Goal: Task Accomplishment & Management: Manage account settings

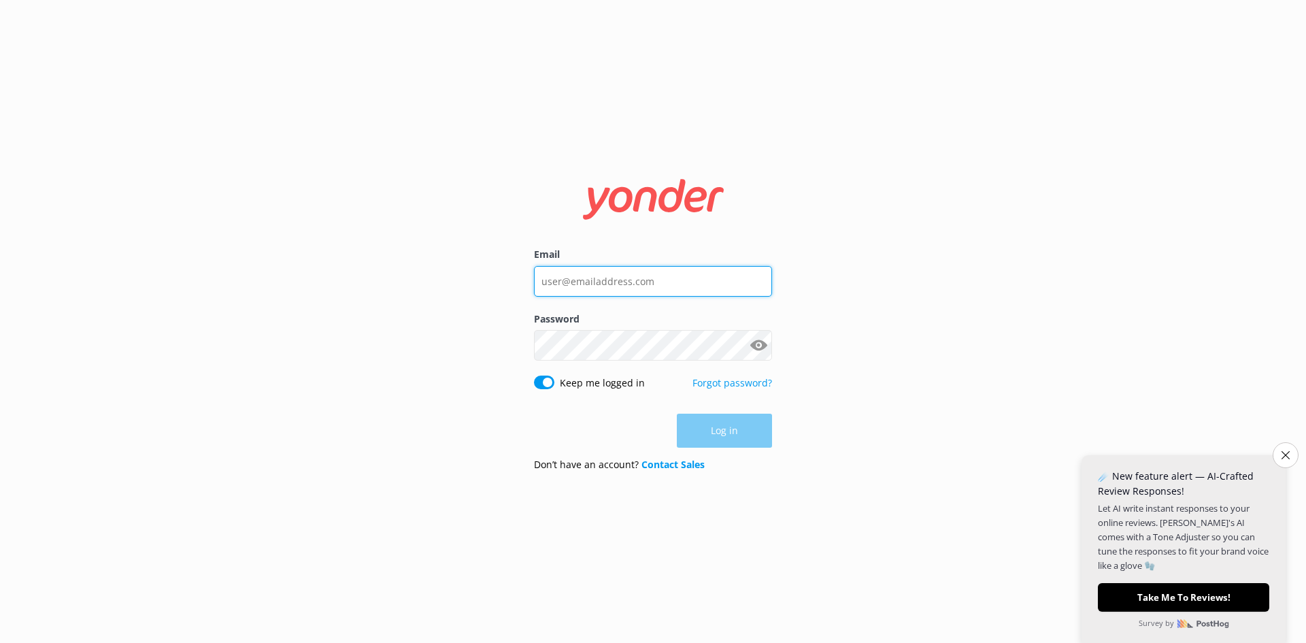
click at [625, 274] on input "Email" at bounding box center [653, 281] width 238 height 31
type input "[PERSON_NAME][EMAIL_ADDRESS][DOMAIN_NAME]"
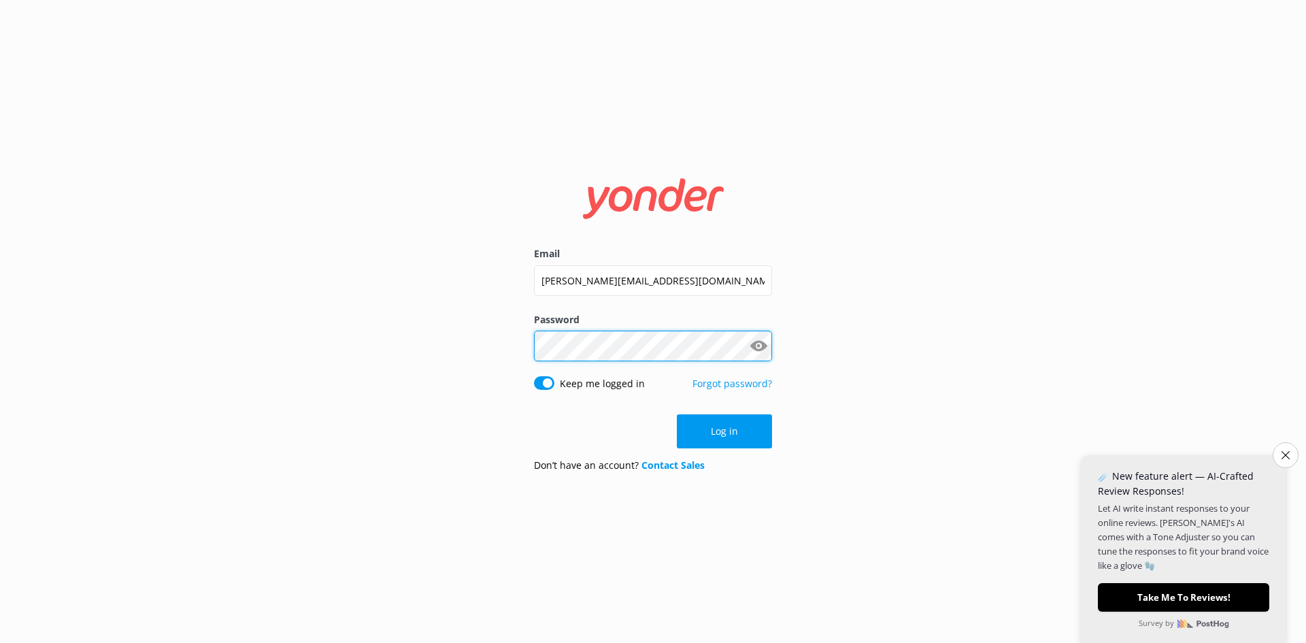
click button "Log in" at bounding box center [724, 431] width 95 height 34
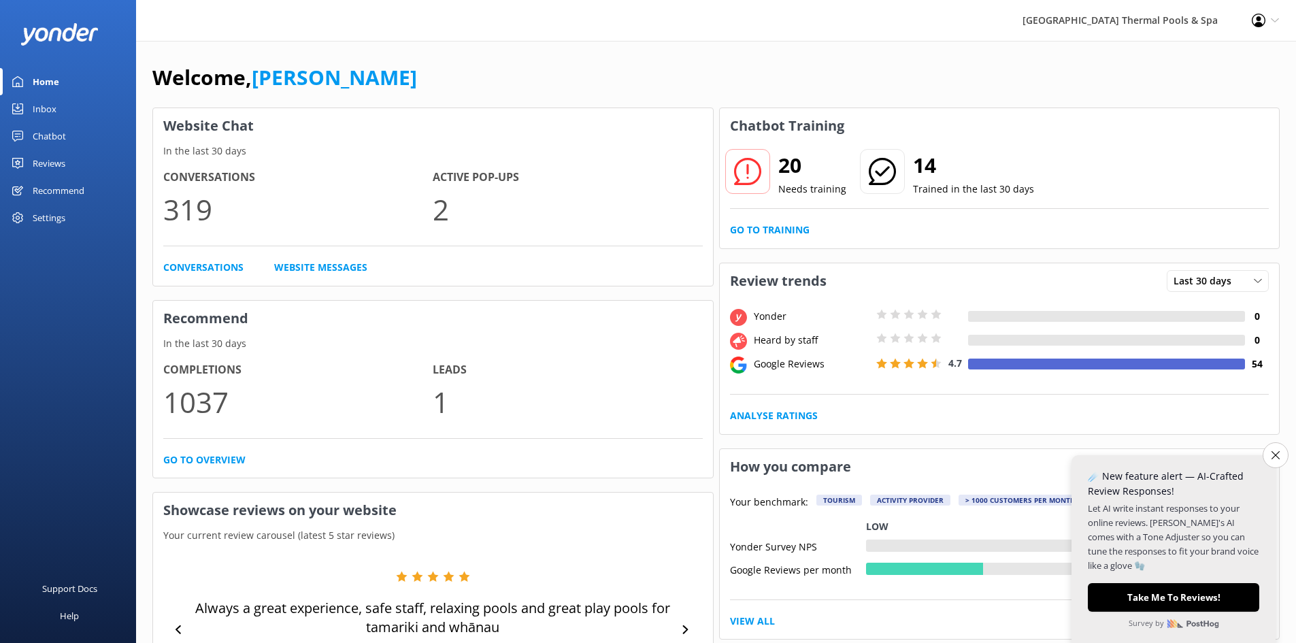
click at [42, 135] on div "Chatbot" at bounding box center [49, 135] width 33 height 27
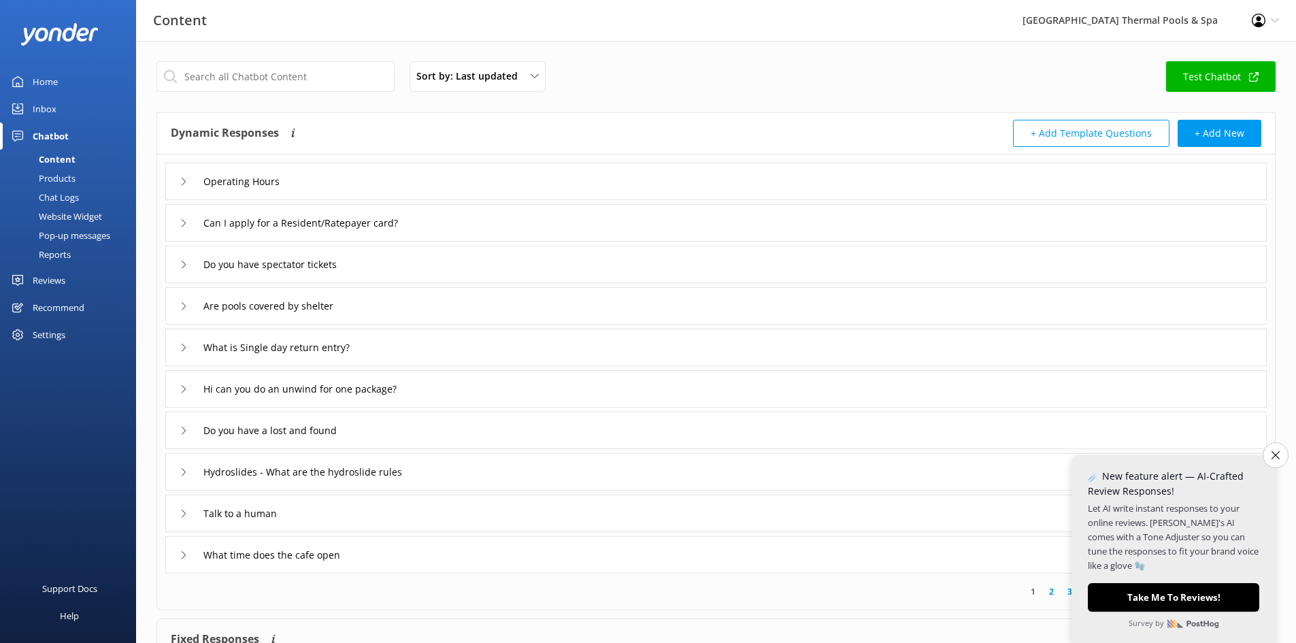
click at [63, 235] on div "Pop-up messages" at bounding box center [59, 235] width 102 height 19
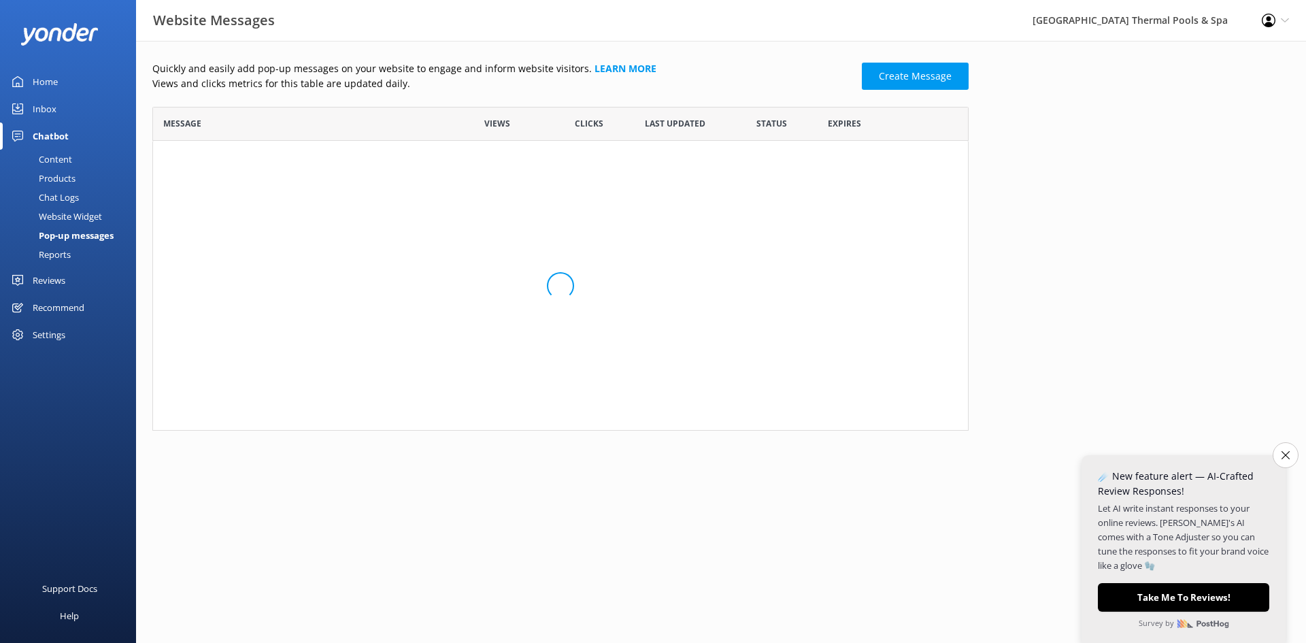
scroll to position [140, 806]
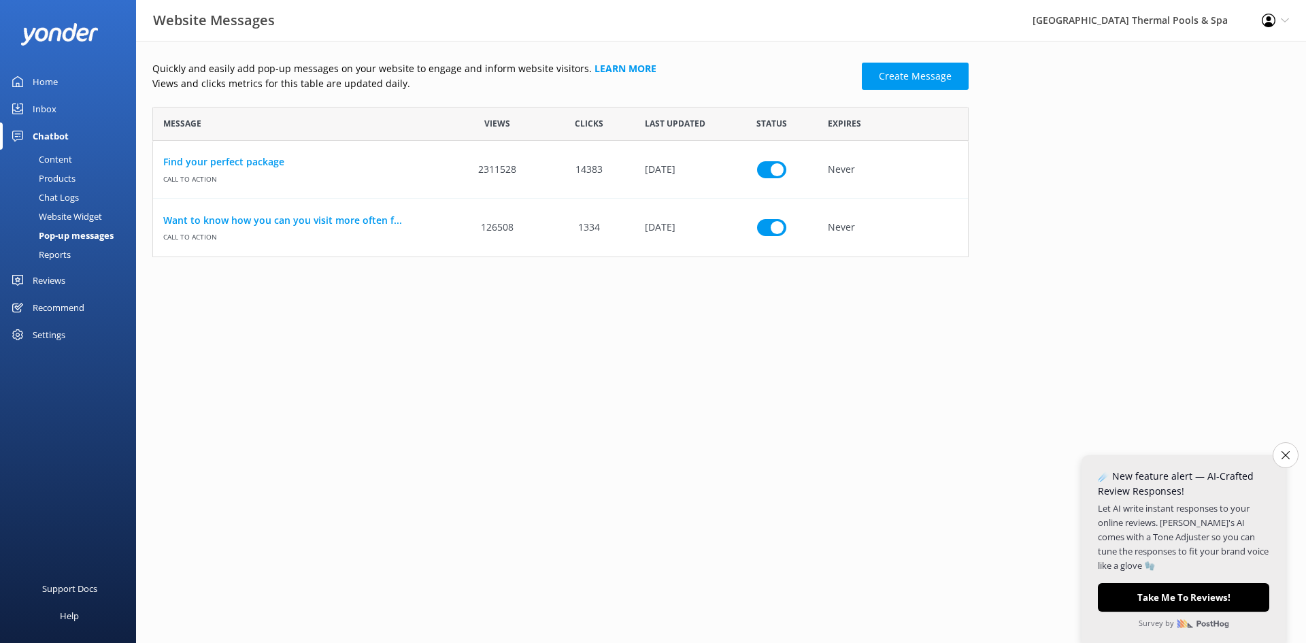
click at [74, 219] on div "Website Widget" at bounding box center [55, 216] width 94 height 19
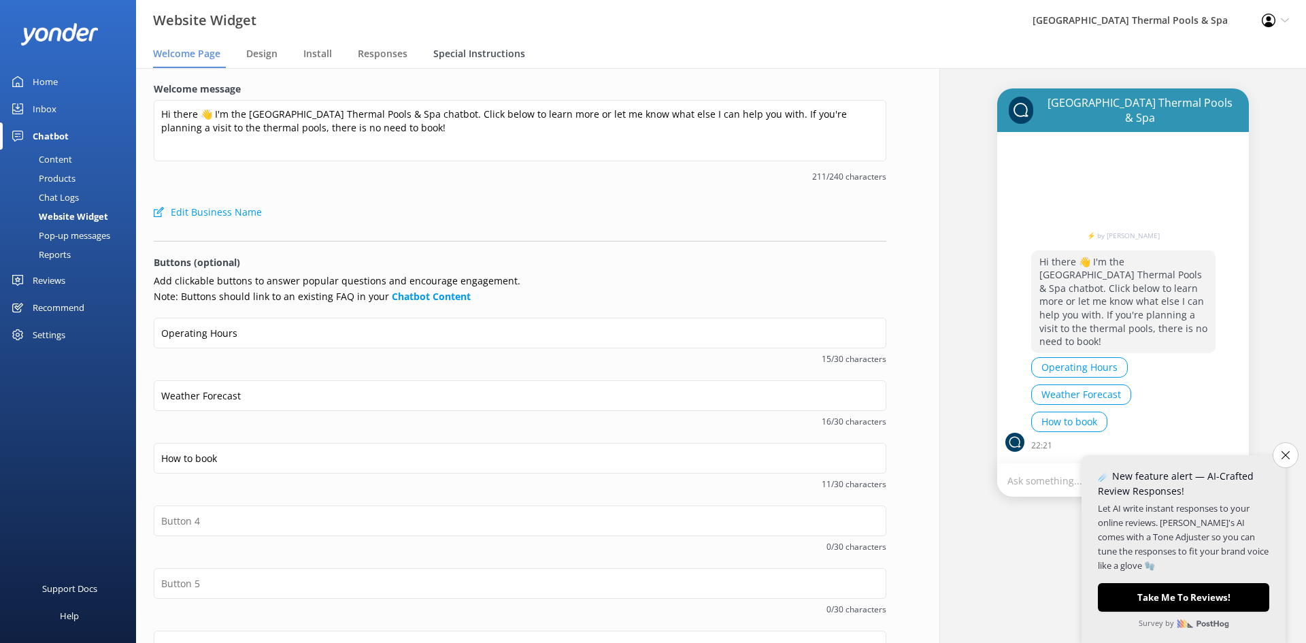
click at [458, 52] on span "Special Instructions" at bounding box center [479, 54] width 92 height 14
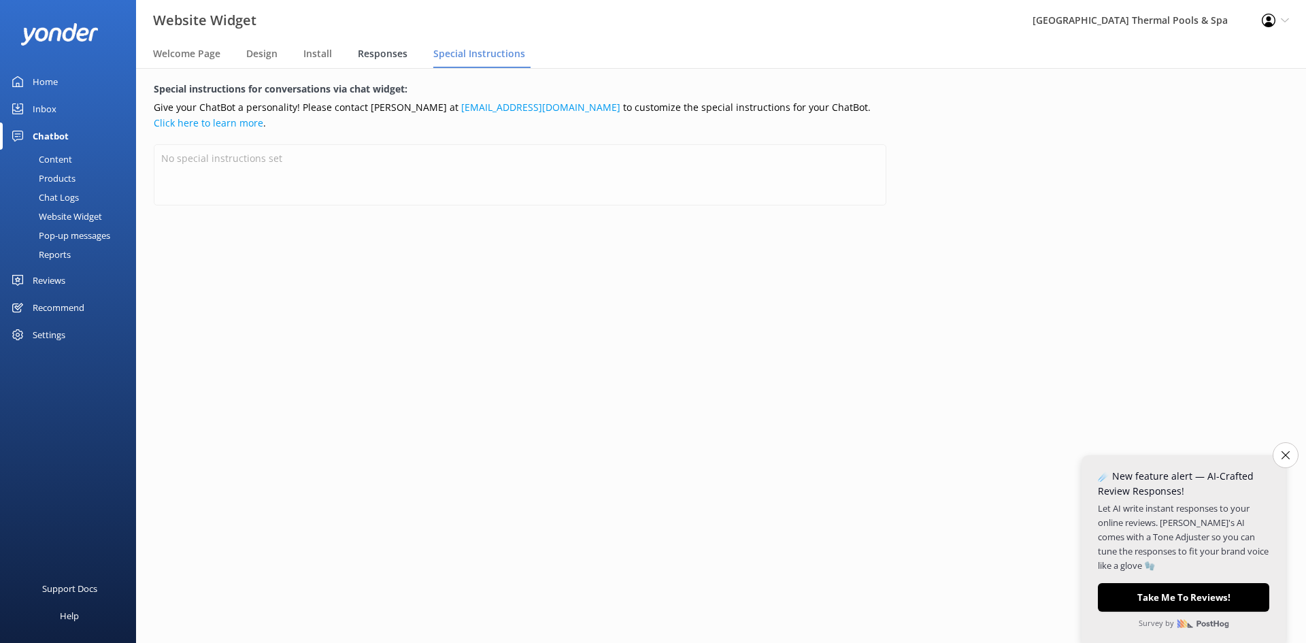
click at [378, 55] on span "Responses" at bounding box center [383, 54] width 50 height 14
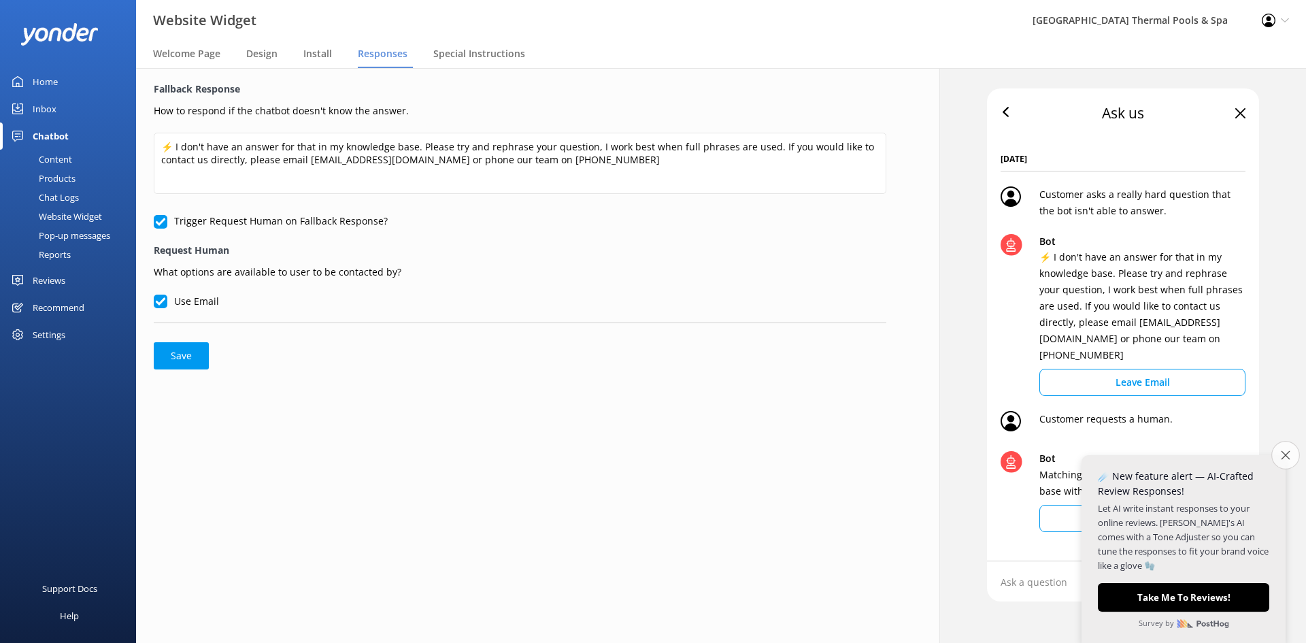
click at [1289, 457] on icon "Close survey" at bounding box center [1285, 454] width 9 height 9
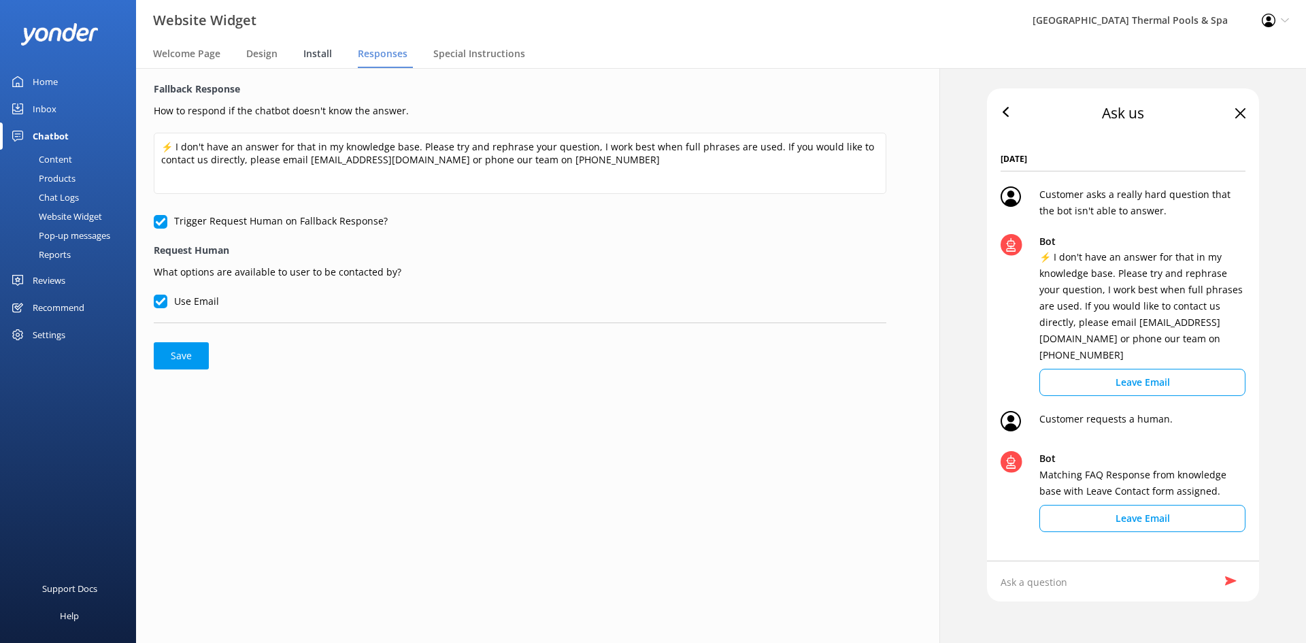
click at [315, 58] on span "Install" at bounding box center [317, 54] width 29 height 14
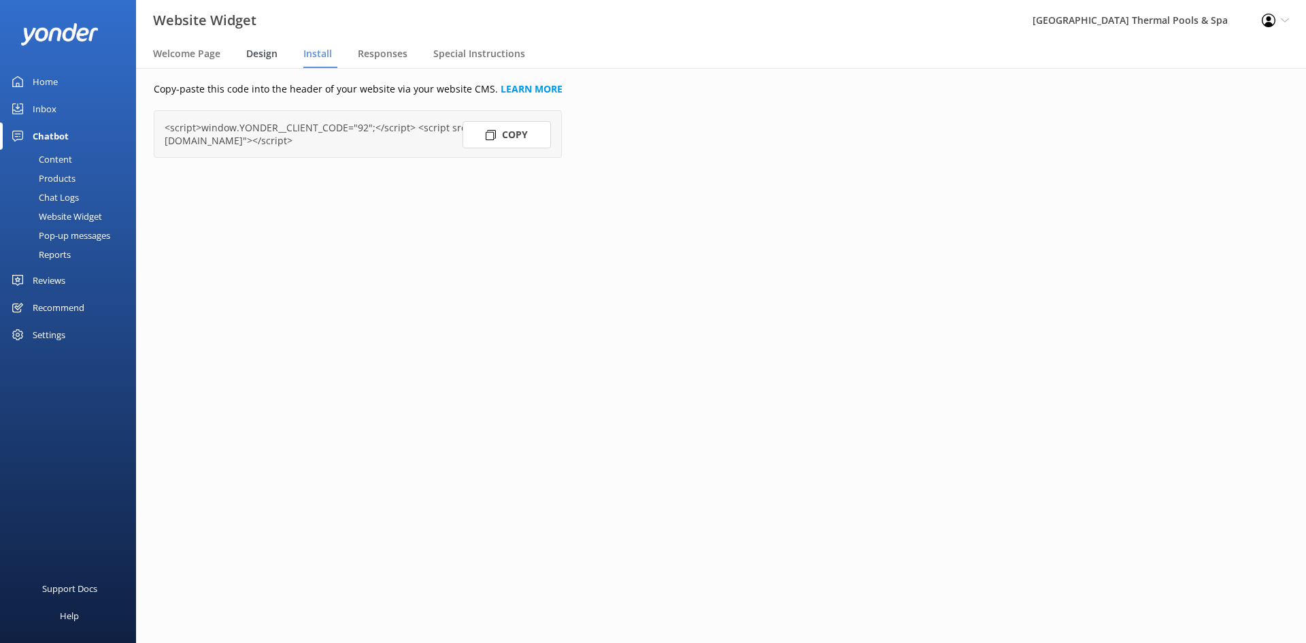
click at [260, 56] on span "Design" at bounding box center [261, 54] width 31 height 14
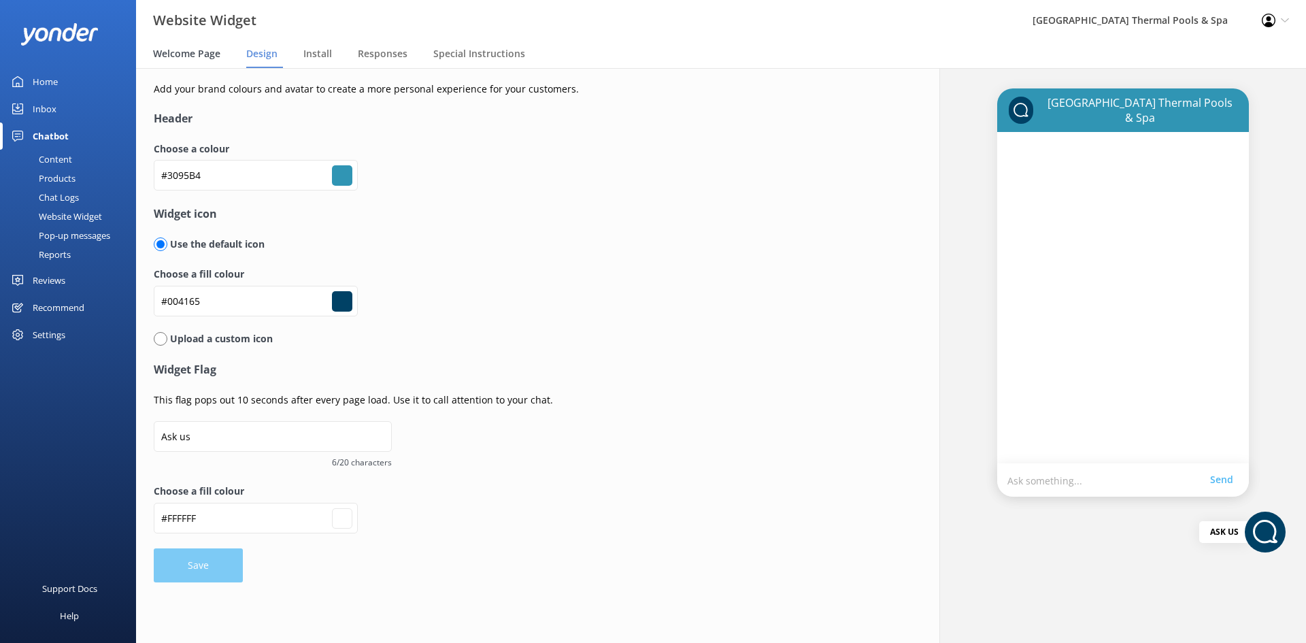
click at [208, 54] on span "Welcome Page" at bounding box center [186, 54] width 67 height 14
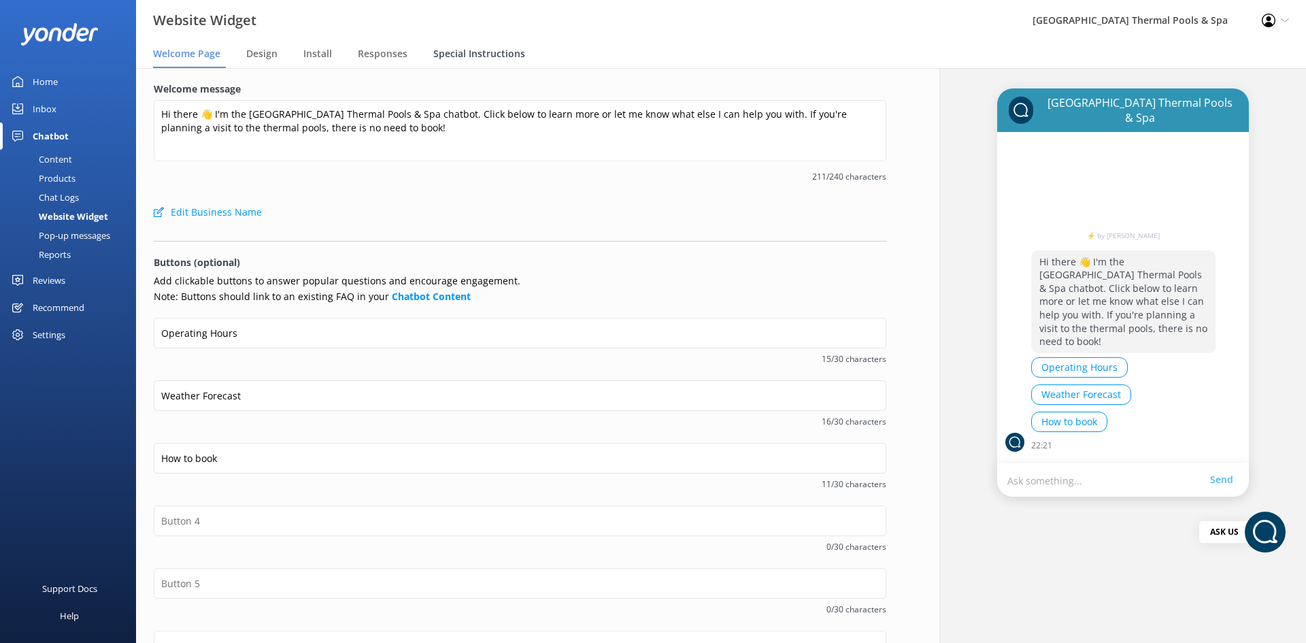
click at [480, 54] on span "Special Instructions" at bounding box center [479, 54] width 92 height 14
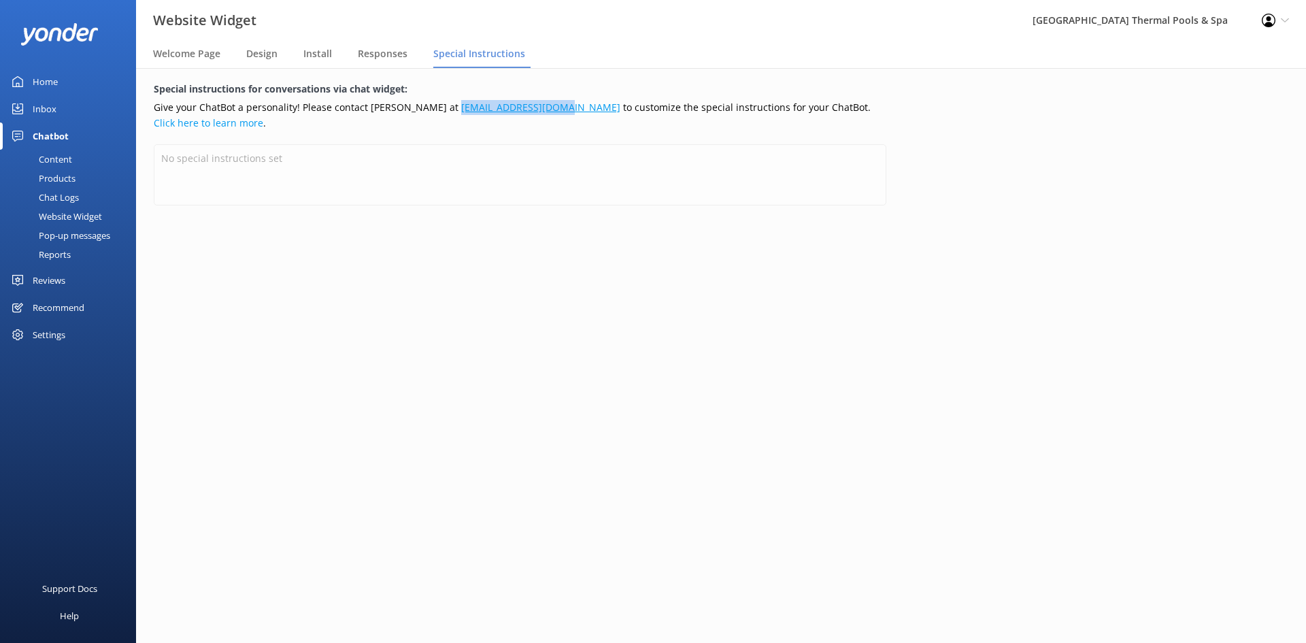
drag, startPoint x: 519, startPoint y: 108, endPoint x: 412, endPoint y: 110, distance: 107.5
click at [412, 110] on p "Give your ChatBot a personality! Please contact [PERSON_NAME] at [EMAIL_ADDRESS…" at bounding box center [520, 115] width 733 height 31
copy link "[EMAIL_ADDRESS][DOMAIN_NAME]"
